Goal: Navigation & Orientation: Find specific page/section

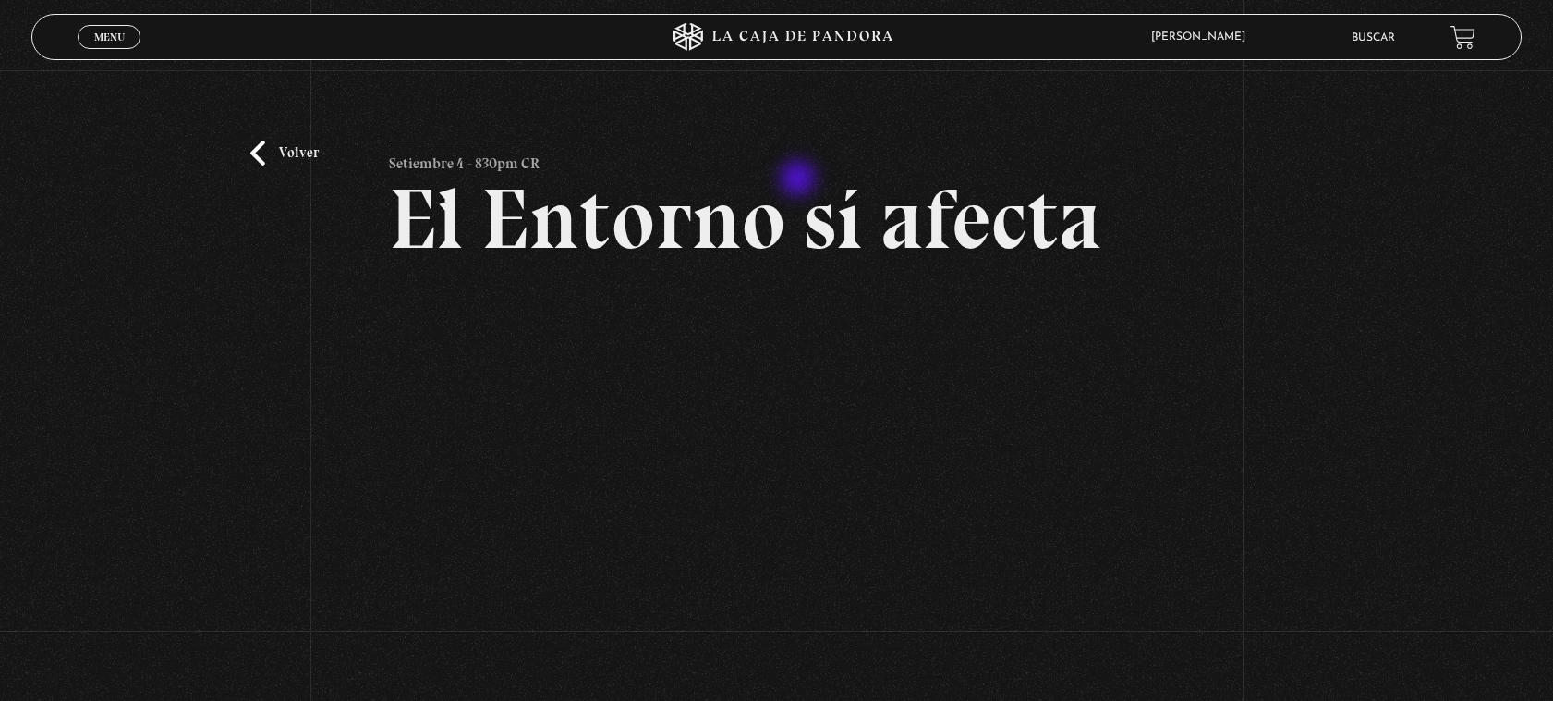
scroll to position [116, 0]
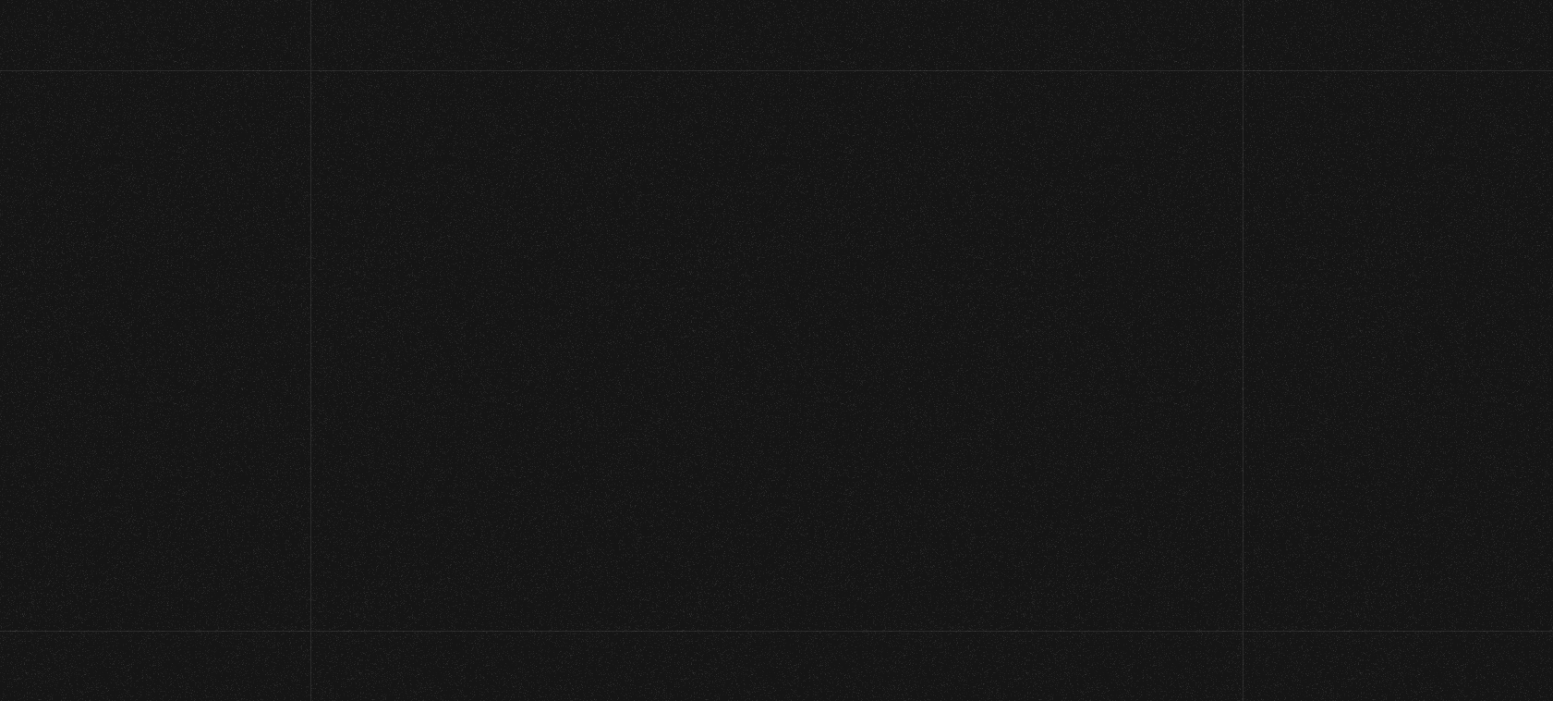
scroll to position [116, 0]
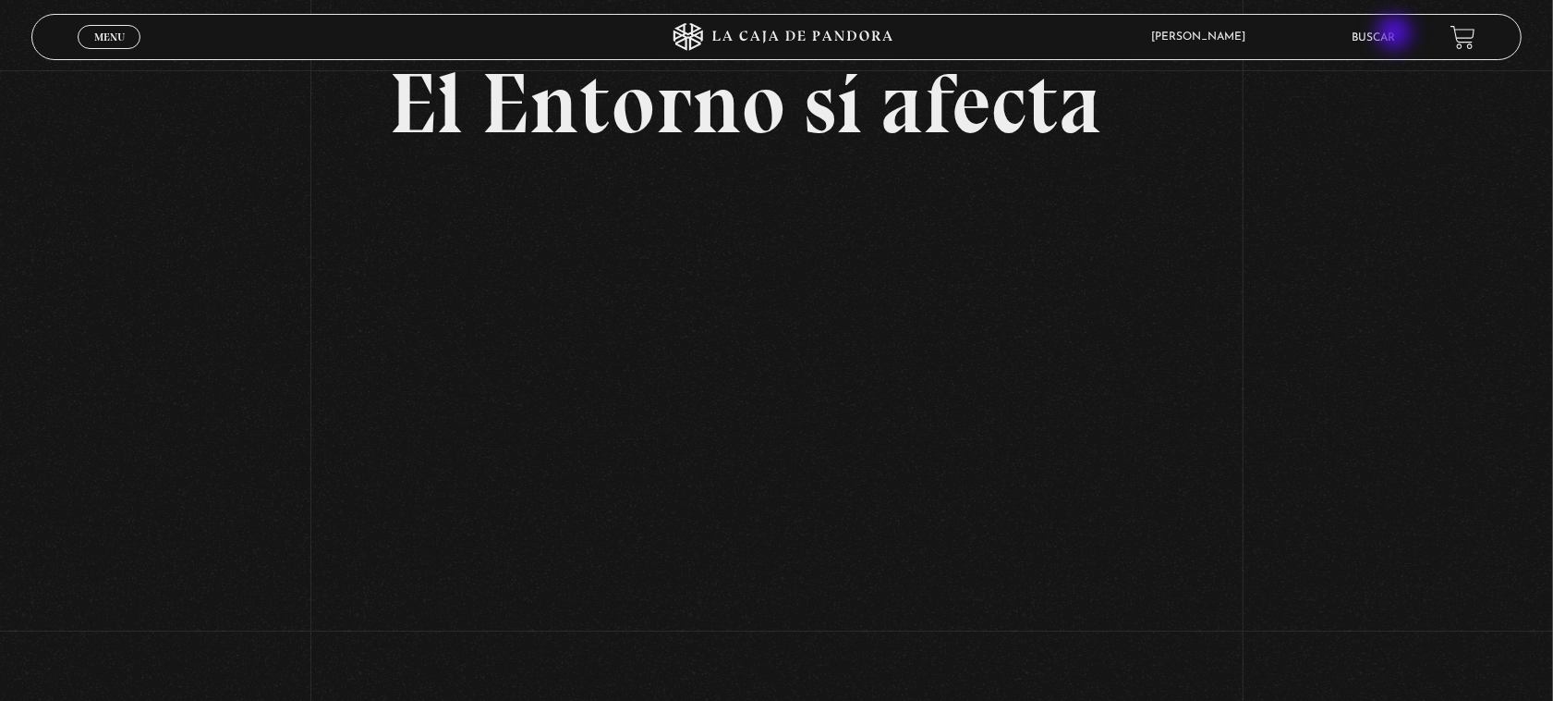
click at [1395, 34] on link "Buscar" at bounding box center [1373, 37] width 43 height 11
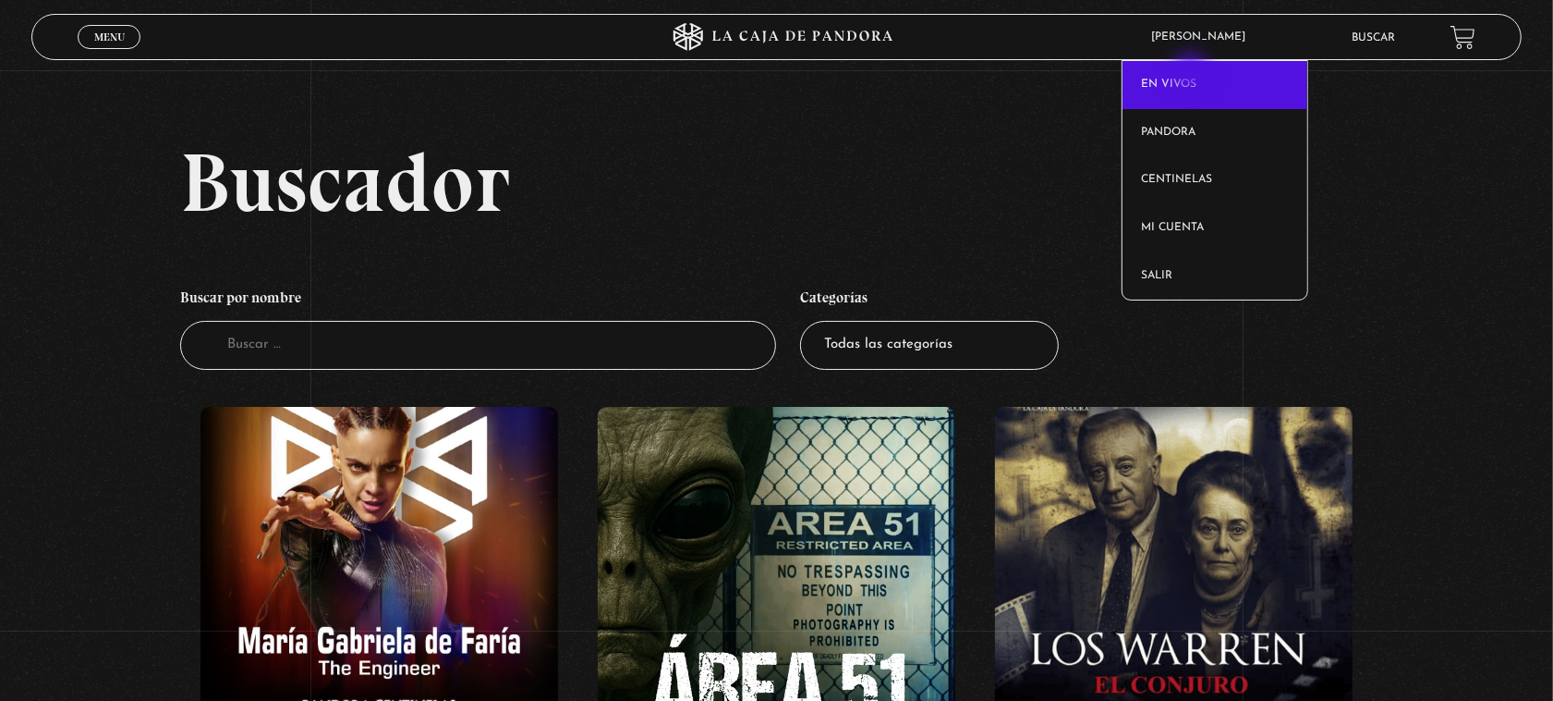
click at [1193, 74] on link "En vivos" at bounding box center [1215, 85] width 185 height 48
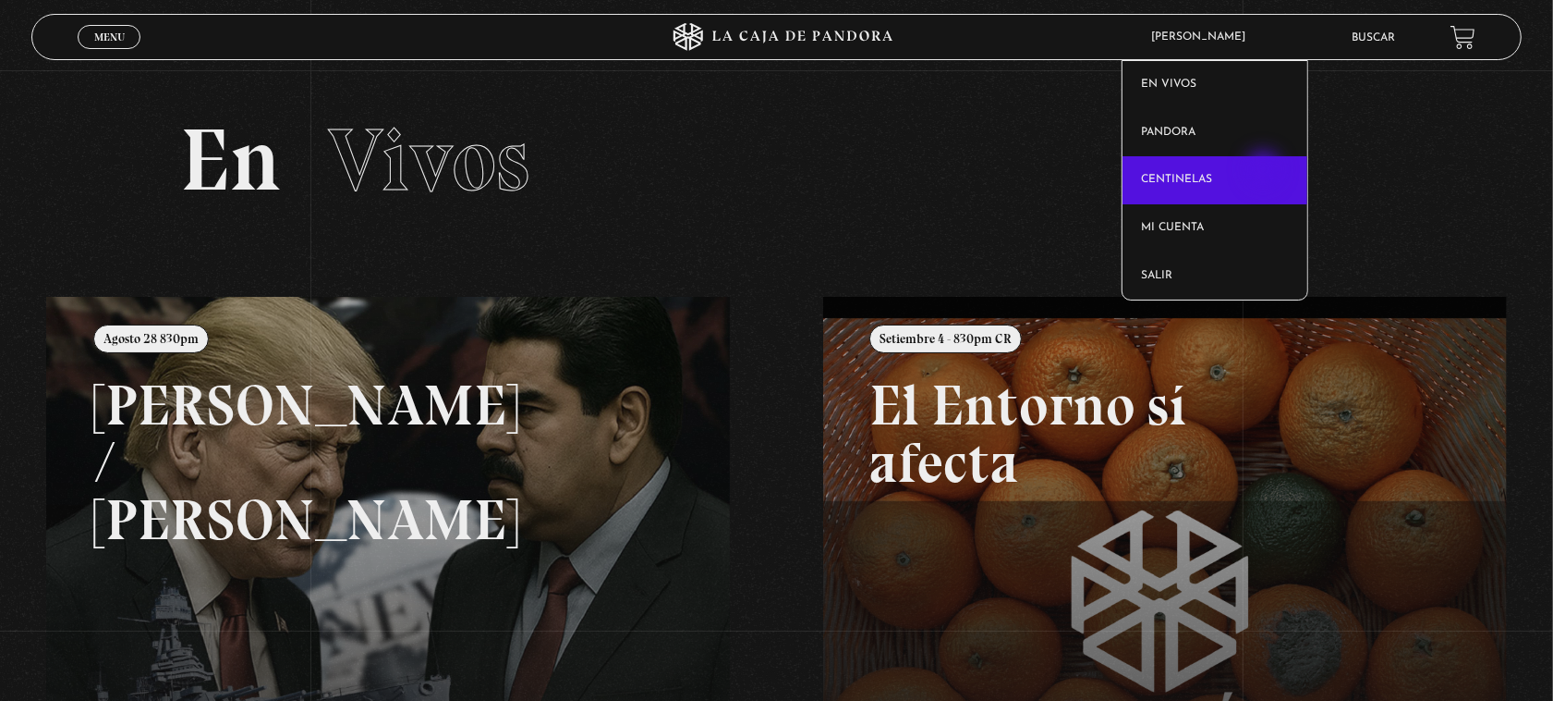
click at [1266, 171] on link "Centinelas" at bounding box center [1215, 180] width 185 height 48
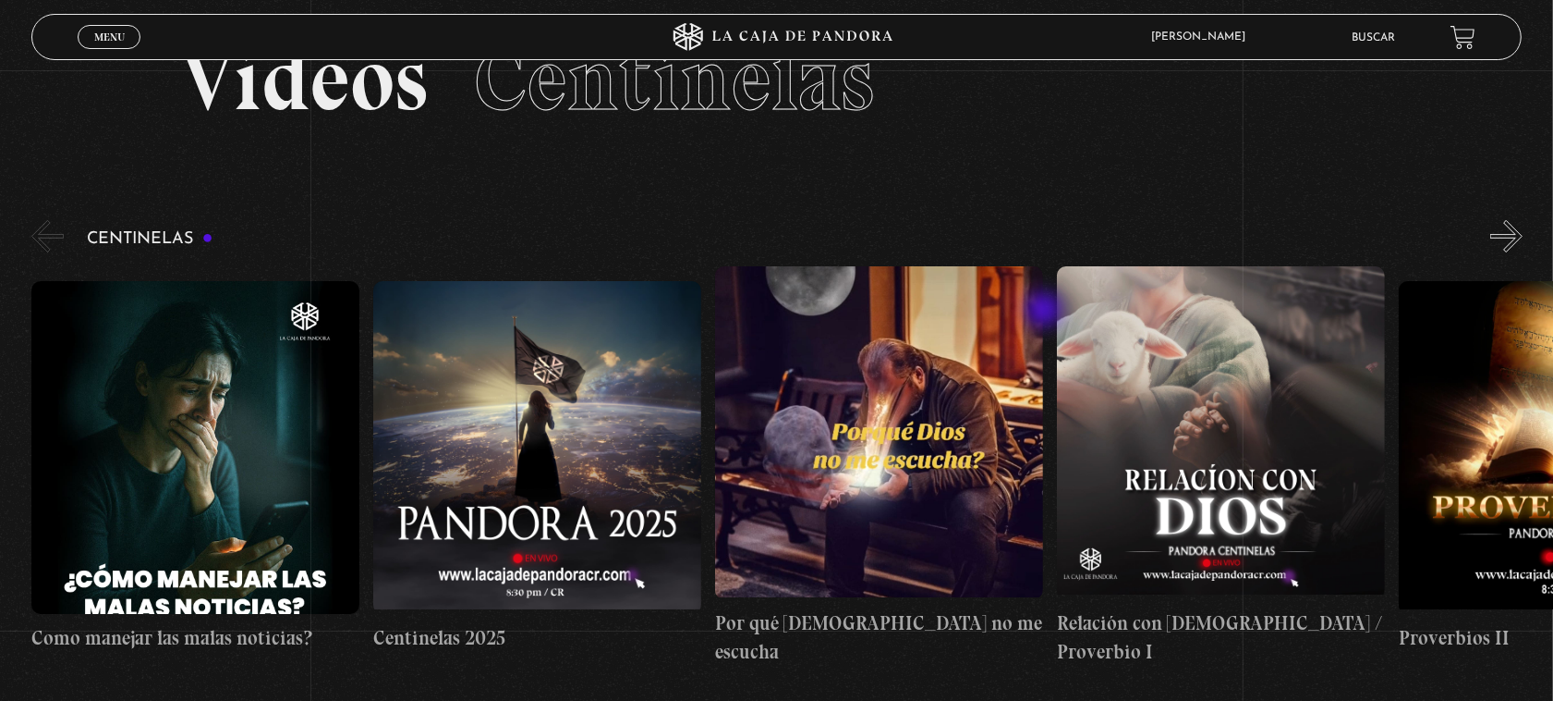
scroll to position [116, 0]
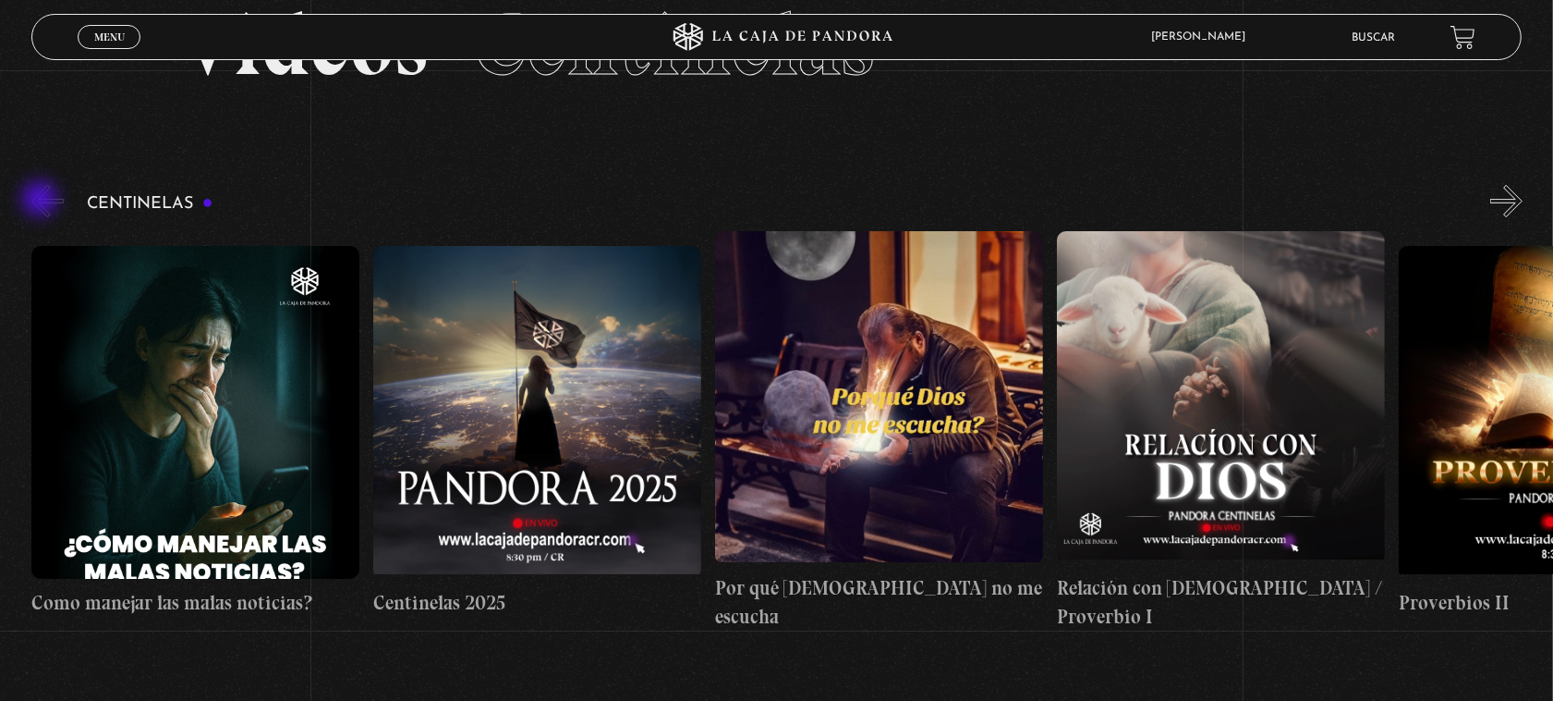
click at [42, 201] on button "«" at bounding box center [47, 201] width 32 height 32
click at [1522, 194] on button "»" at bounding box center [1507, 201] width 32 height 32
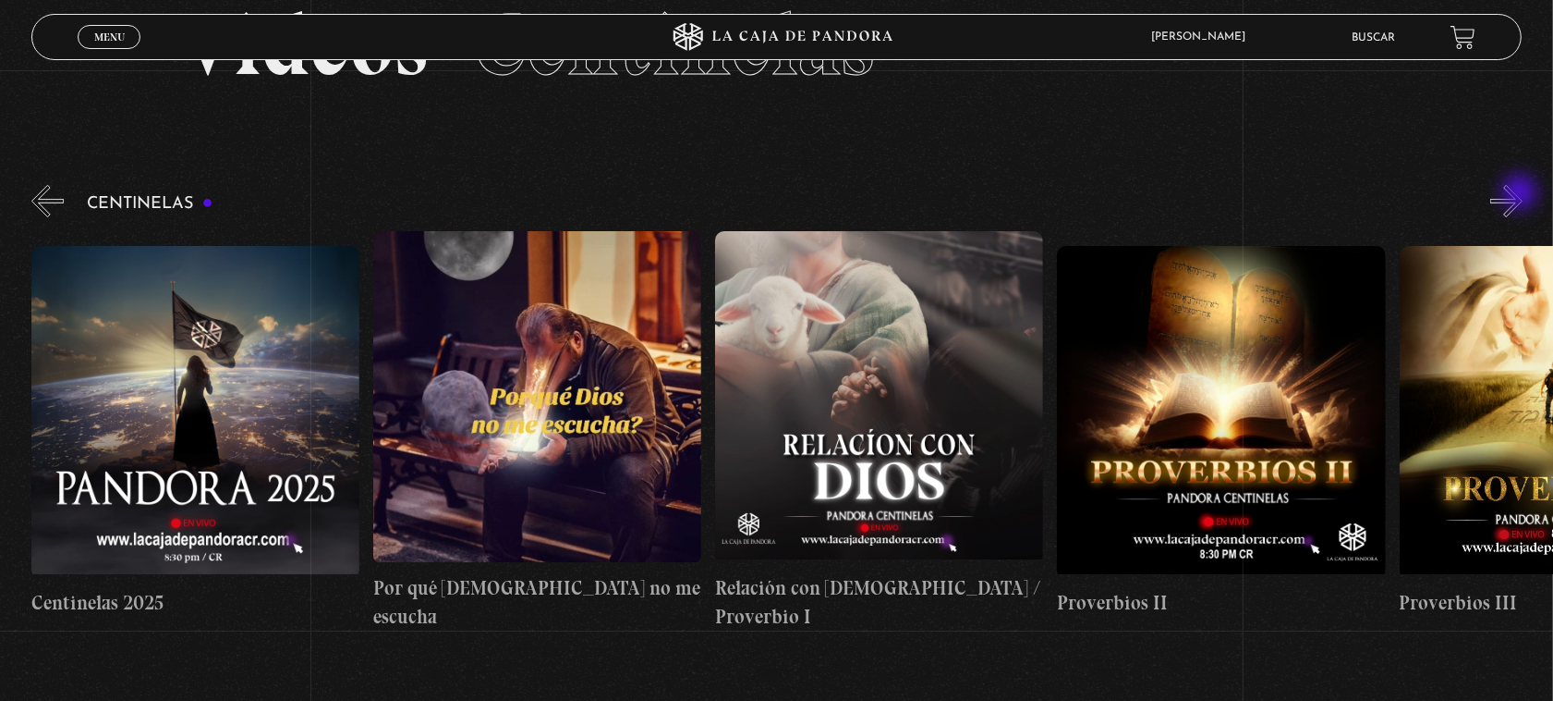
click at [1522, 194] on button "»" at bounding box center [1507, 201] width 32 height 32
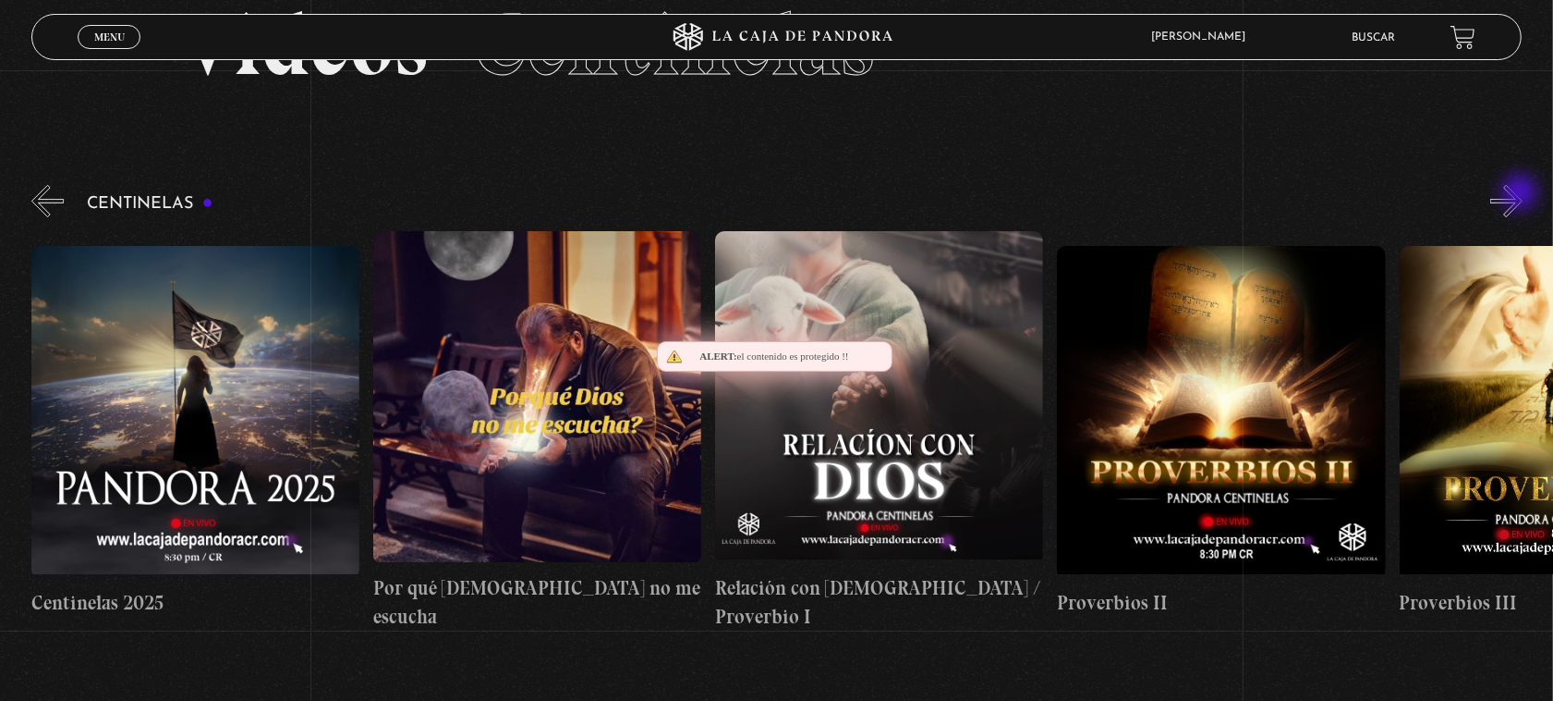
click at [1522, 194] on button "»" at bounding box center [1507, 201] width 32 height 32
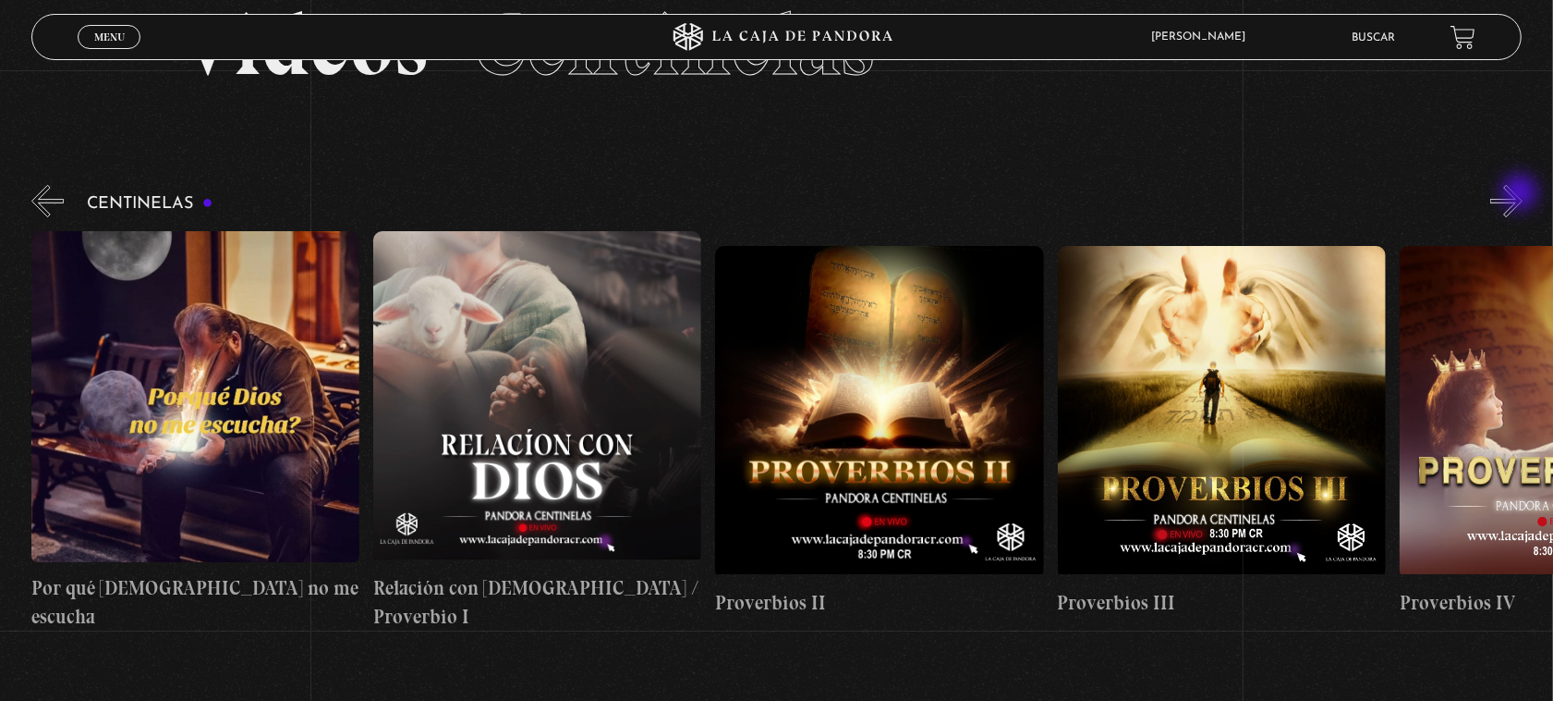
click at [1522, 194] on button "»" at bounding box center [1507, 201] width 32 height 32
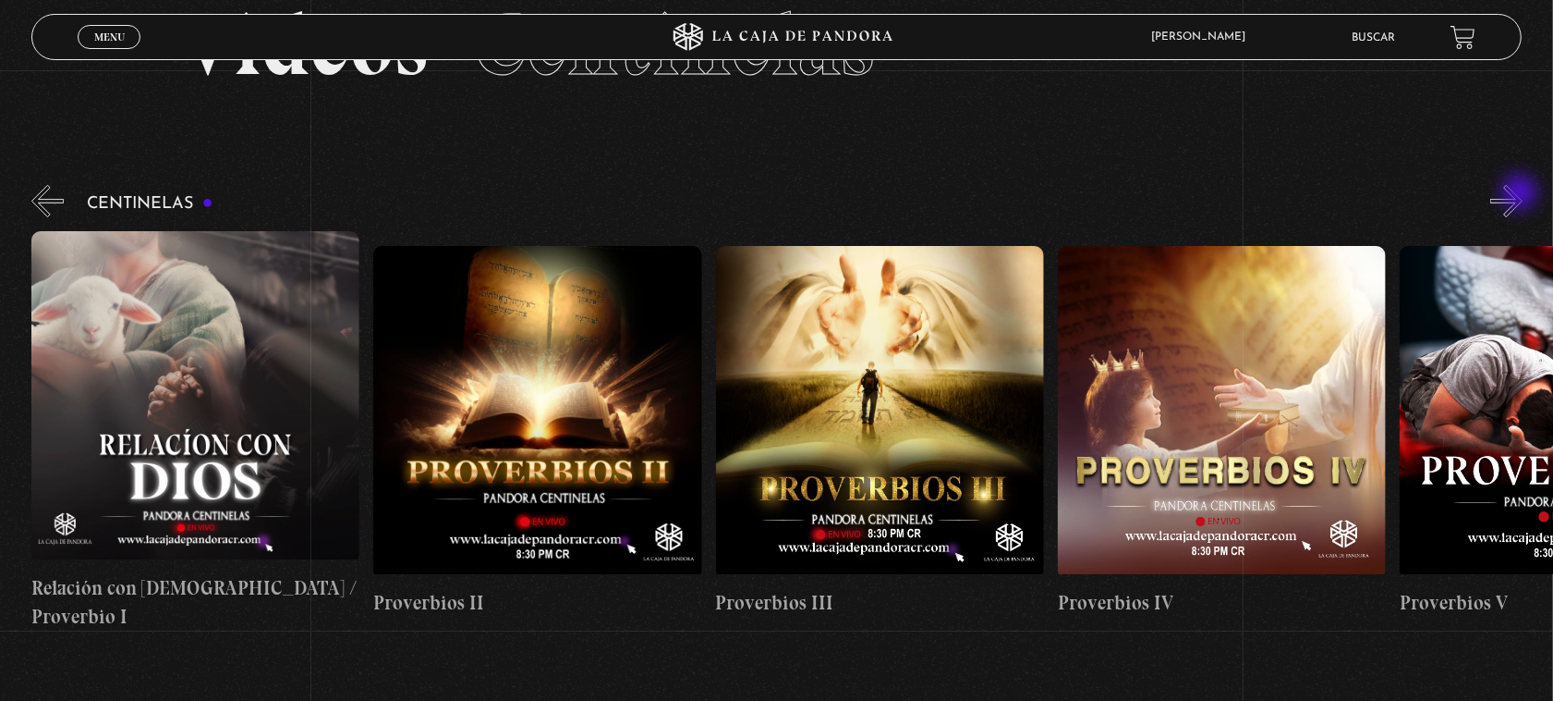
click at [1522, 194] on button "»" at bounding box center [1507, 201] width 32 height 32
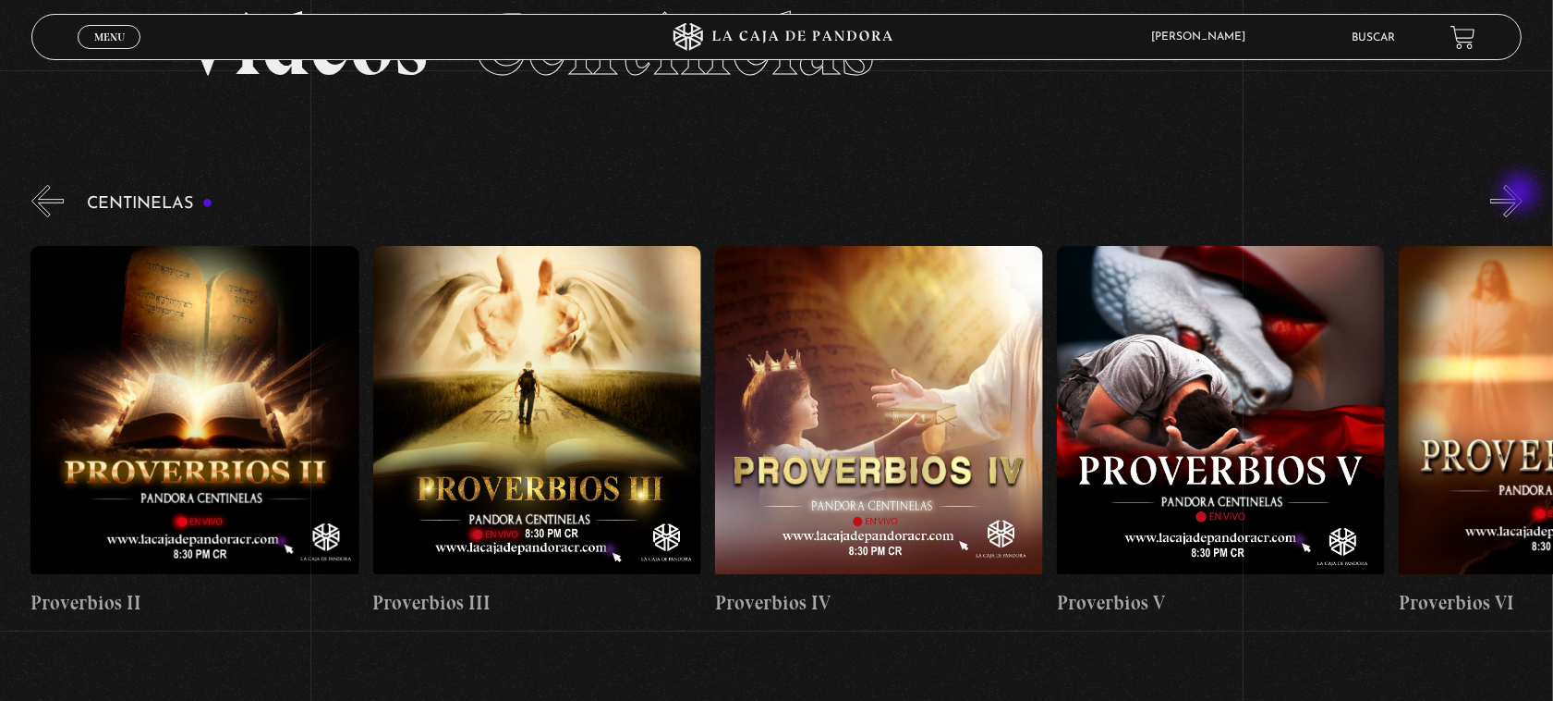
click at [1522, 194] on button "»" at bounding box center [1507, 201] width 32 height 32
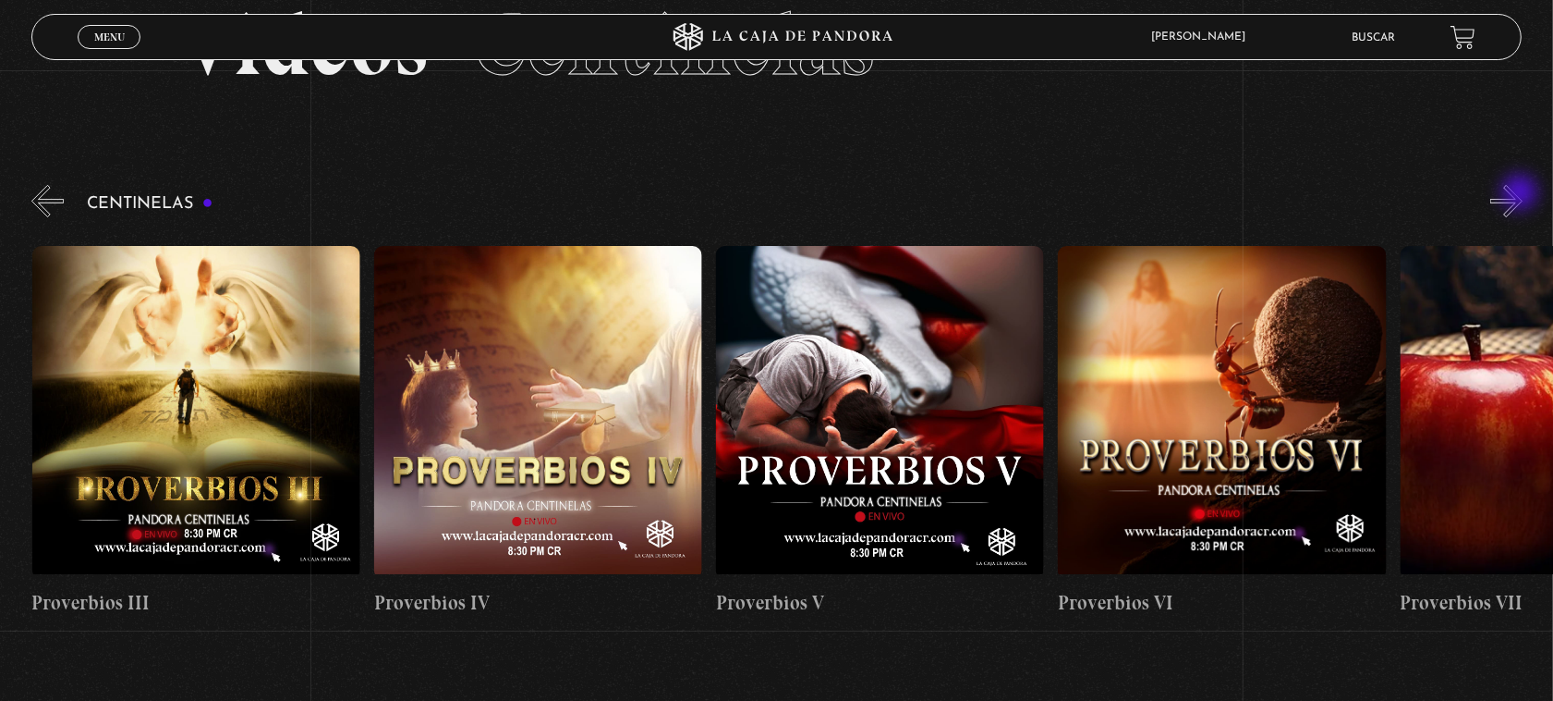
scroll to position [0, 1711]
